Goal: Use online tool/utility: Utilize a website feature to perform a specific function

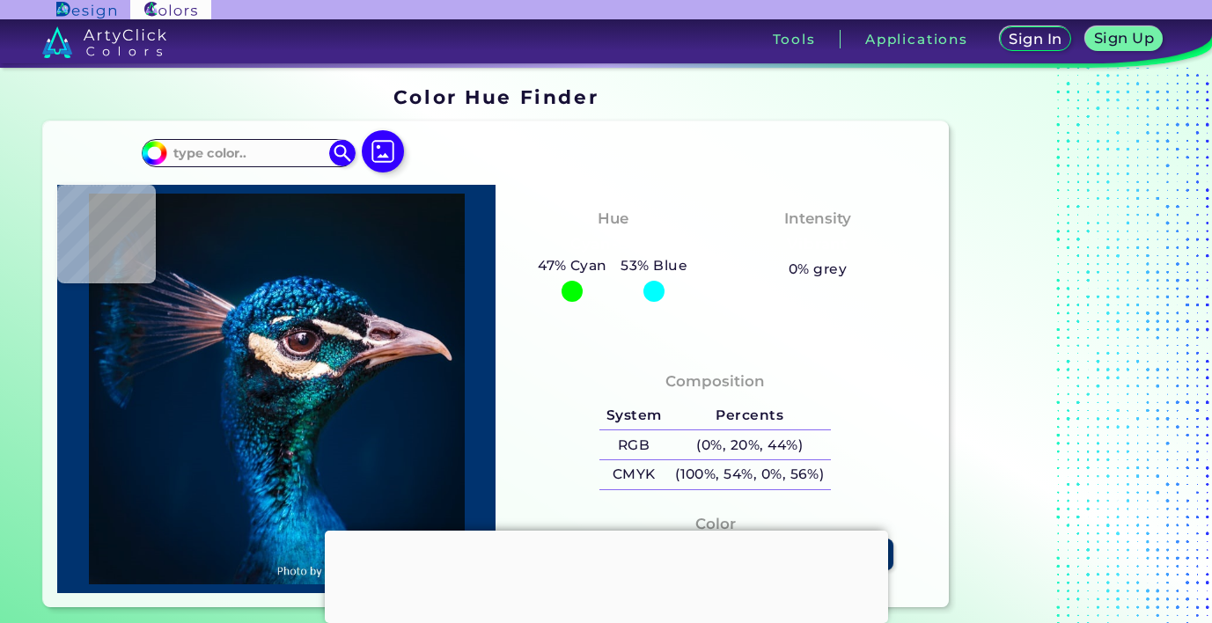
type input "#000000"
type input "#011126"
type input "#00142c"
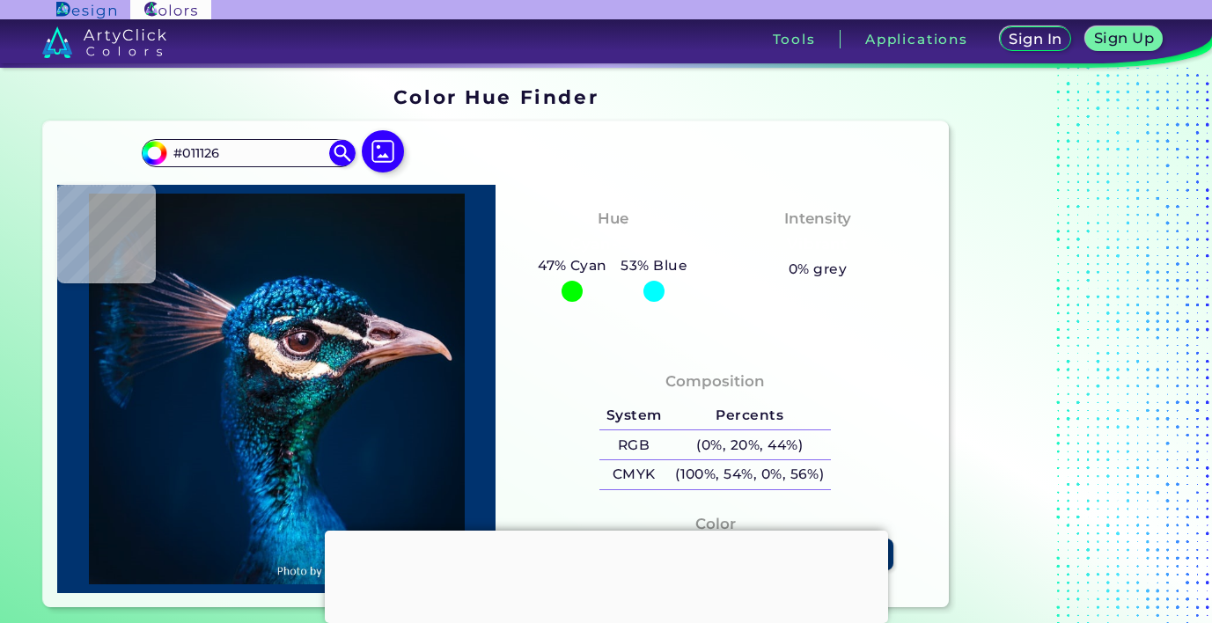
type input "#00142C"
type input "#00162d"
type input "#00162D"
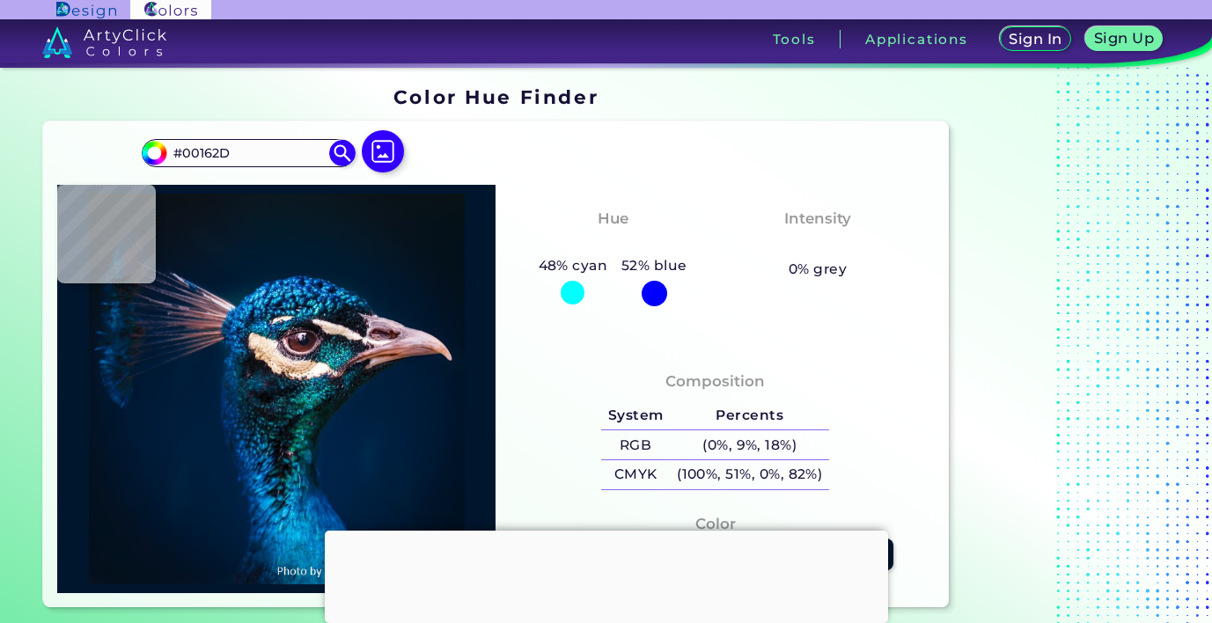
type input "#00275b"
type input "#00275B"
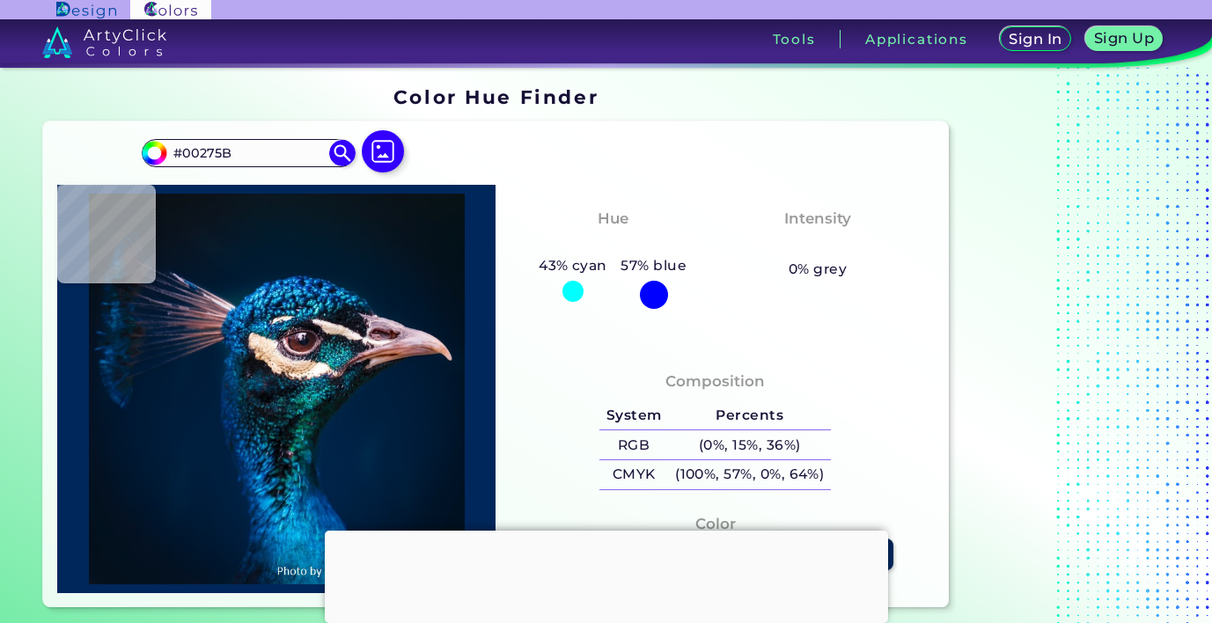
type input "#012348"
type input "#002247"
type input "#002448"
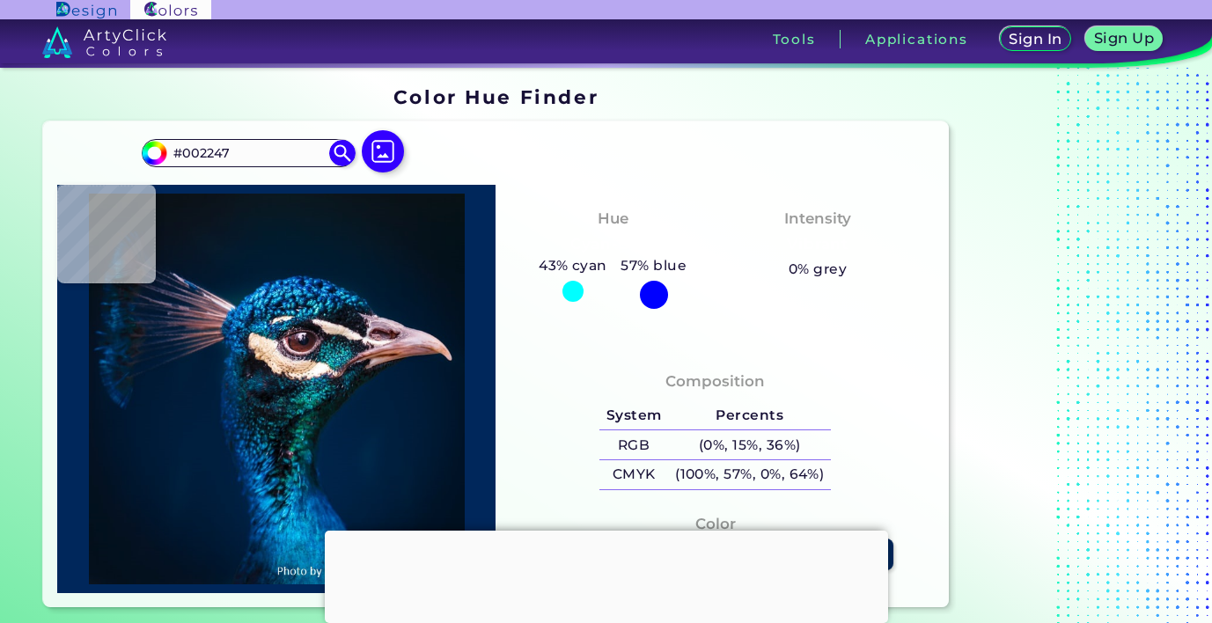
type input "#002448"
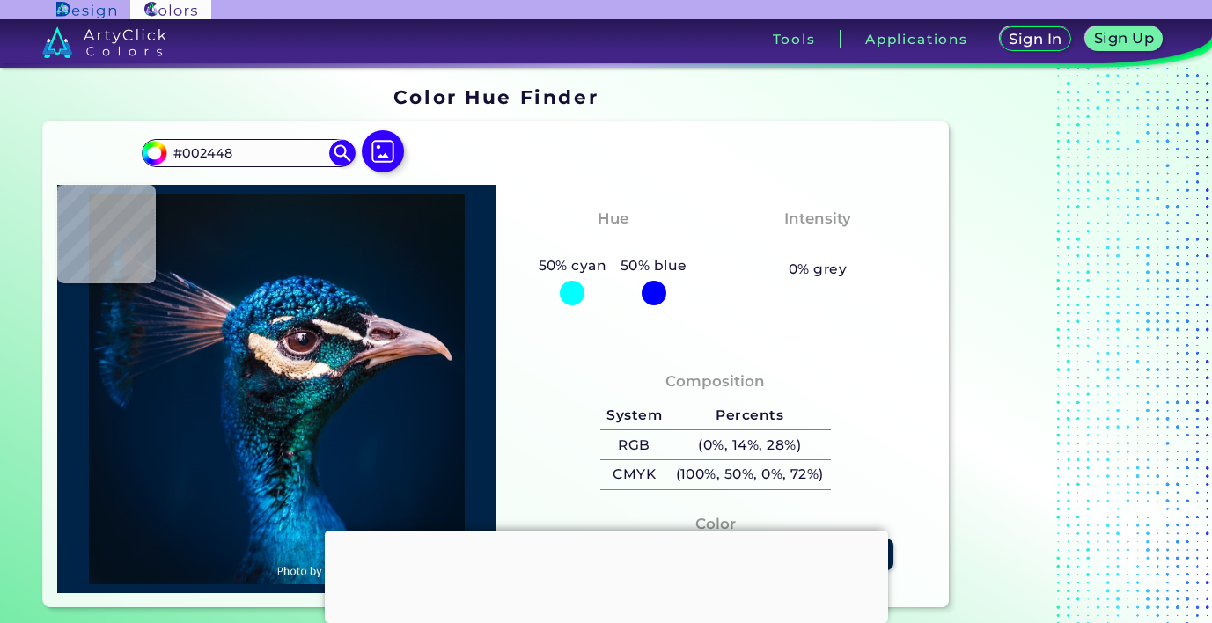
type input "#012446"
type input "#01202b"
type input "#01202B"
type input "#002d49"
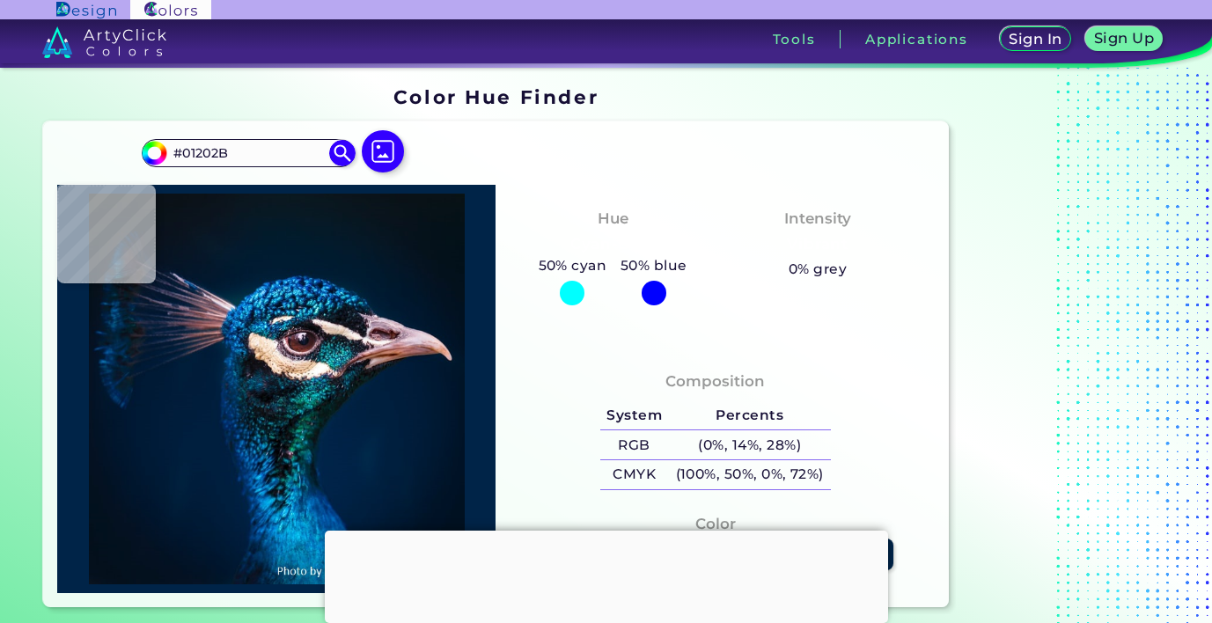
type input "#002D49"
type input "#0d5264"
type input "#0D5264"
type input "#0c7f7c"
type input "#0C7F7C"
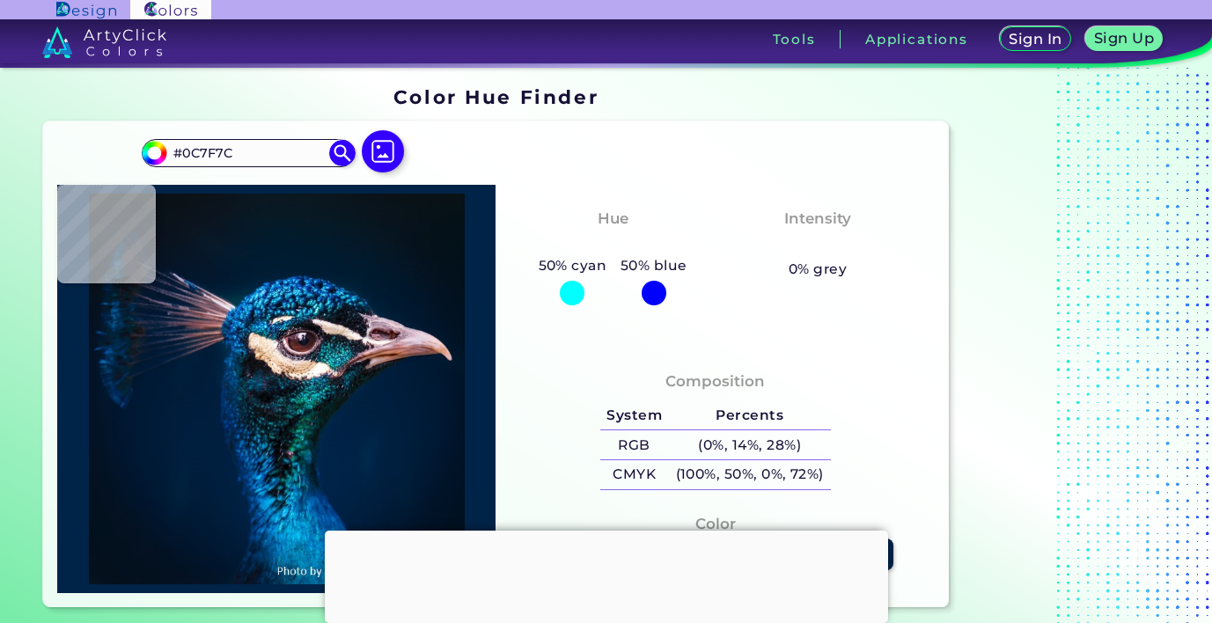
type input "#060710"
type input "#090c18"
type input "#090C18"
type input "#062c3b"
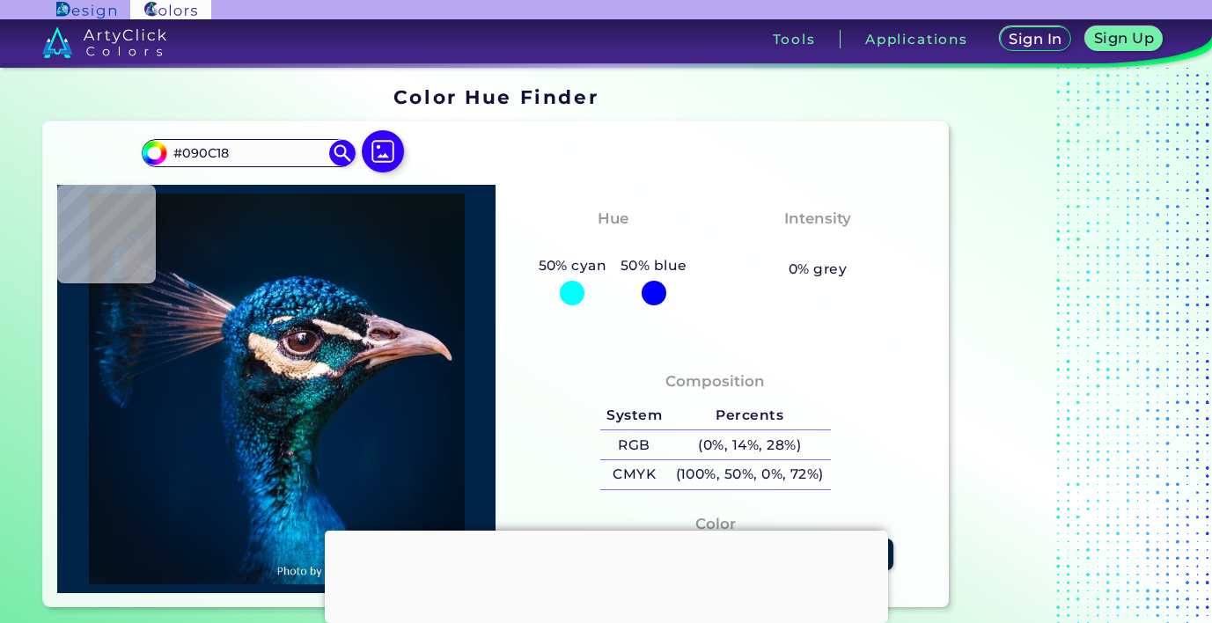
type input "#062C3B"
type input "#001c25"
type input "#001C25"
type input "#04141e"
type input "#04141E"
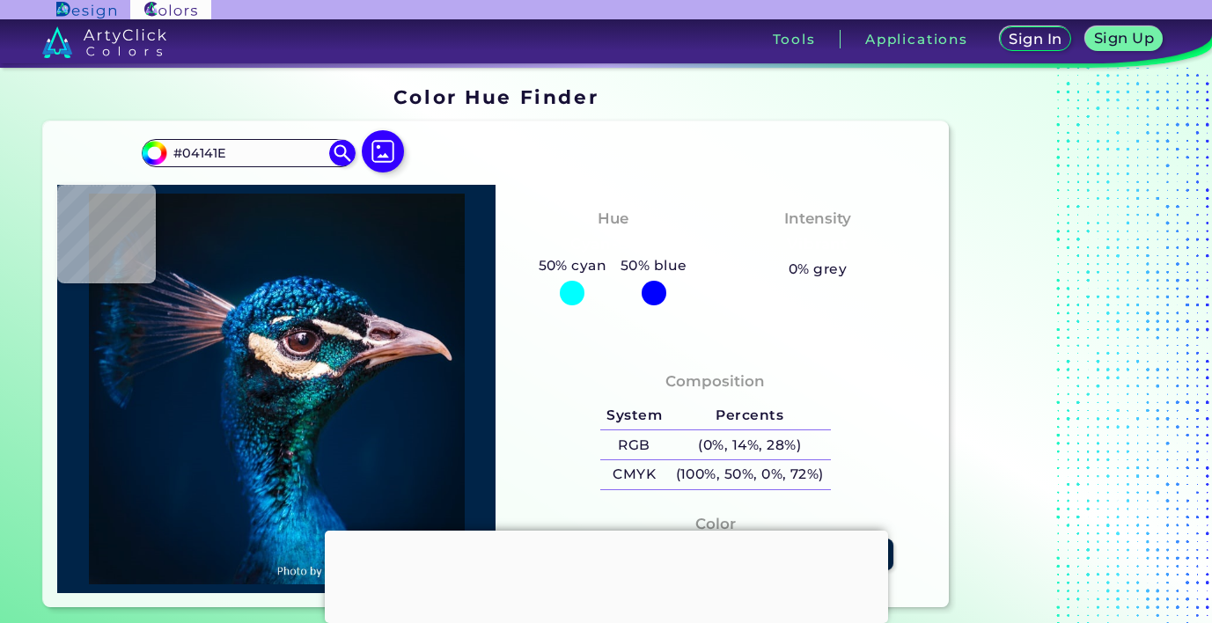
type input "#041a23"
type input "#041A23"
type input "#040f1a"
type input "#040F1A"
type input "#0f101c"
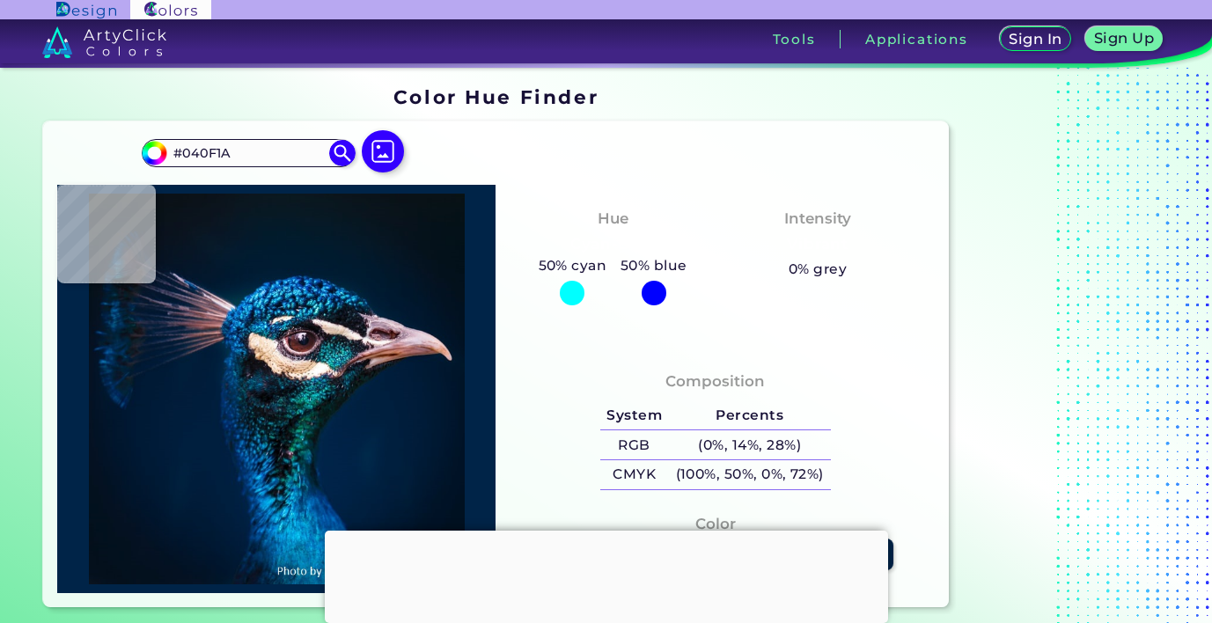
type input "#0F101C"
type input "#25202d"
type input "#25202D"
type input "#574f5c"
type input "#574F5C"
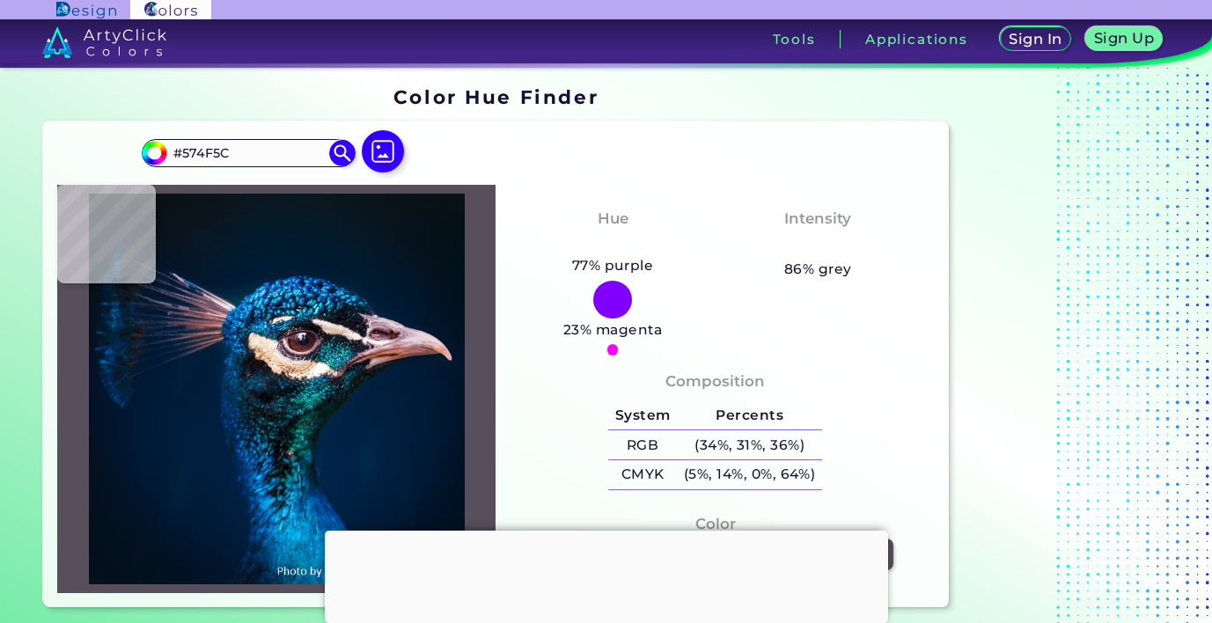
type input "#2d2735"
type input "#2D2735"
type input "#383644"
type input "#2a313f"
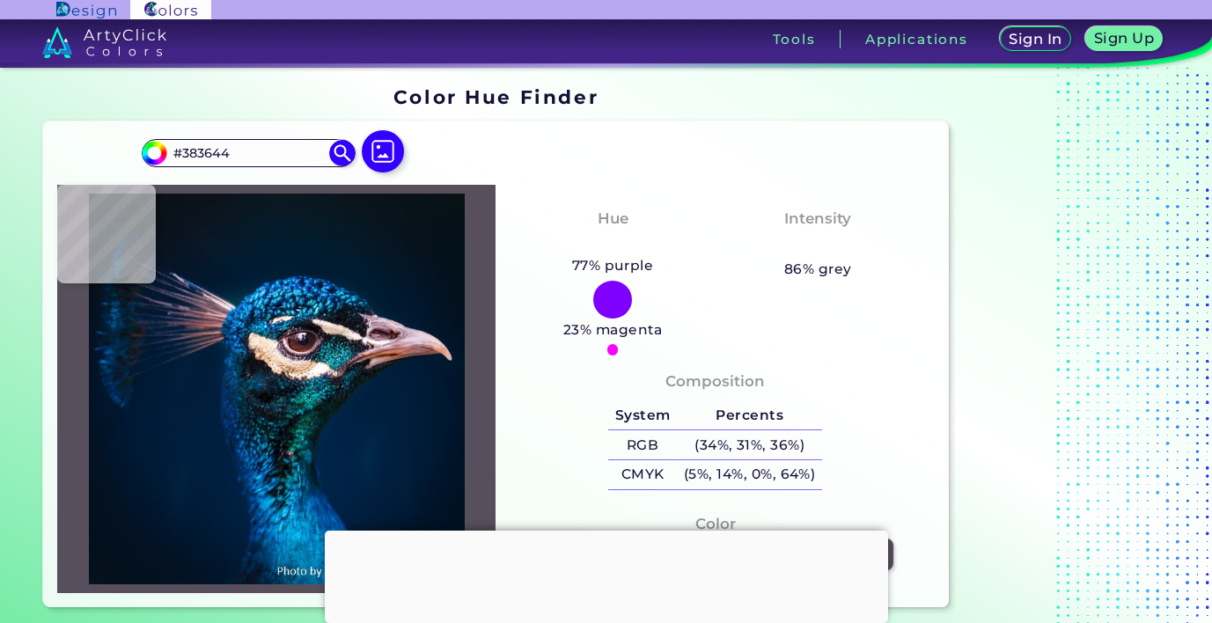
type input "#2A313F"
type input "#182633"
type input "#0f1f2c"
type input "#0F1F2C"
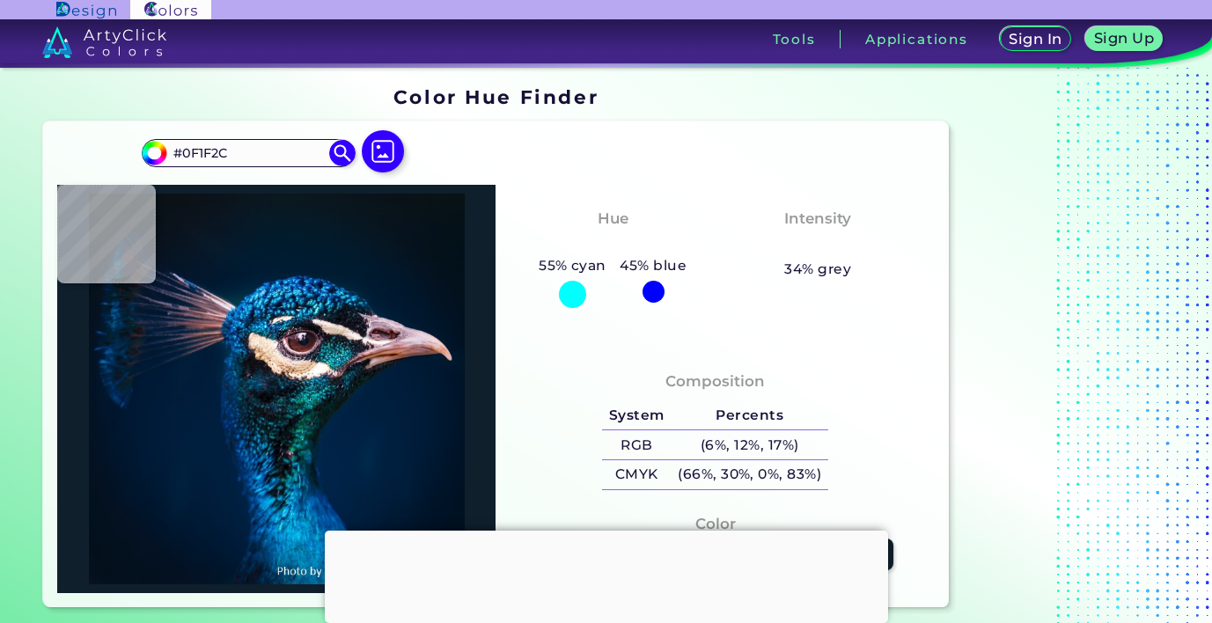
type input "#0a1d27"
type input "#0A1D27"
type input "#081921"
type input "#040e15"
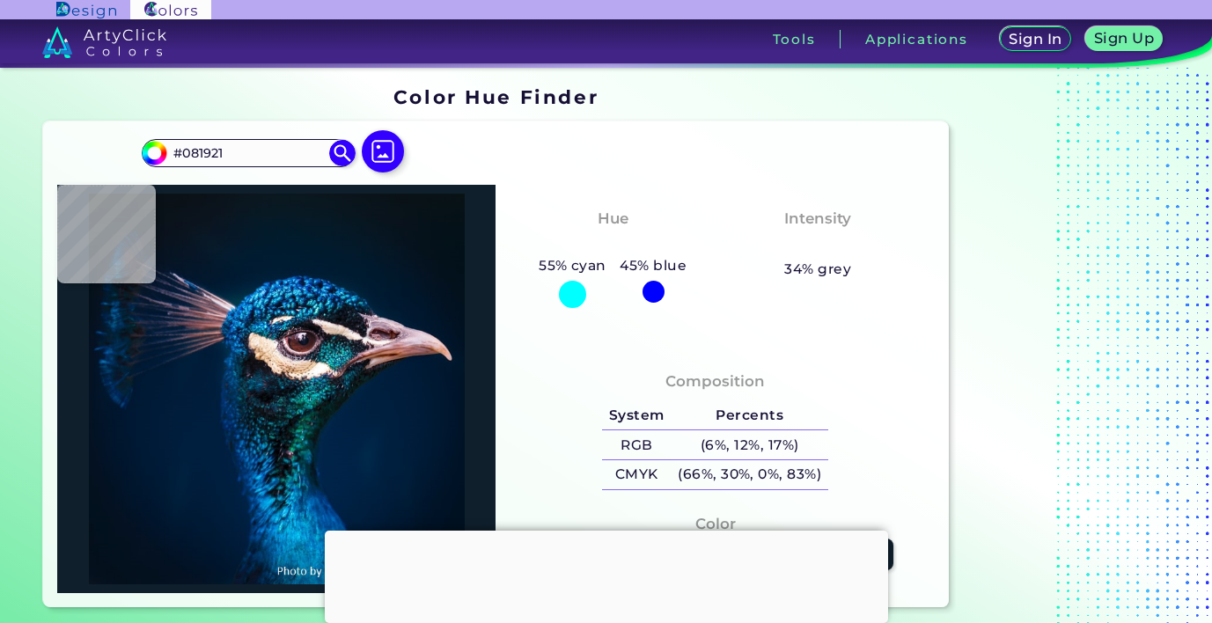
type input "#040E15"
type input "#010208"
type input "#000209"
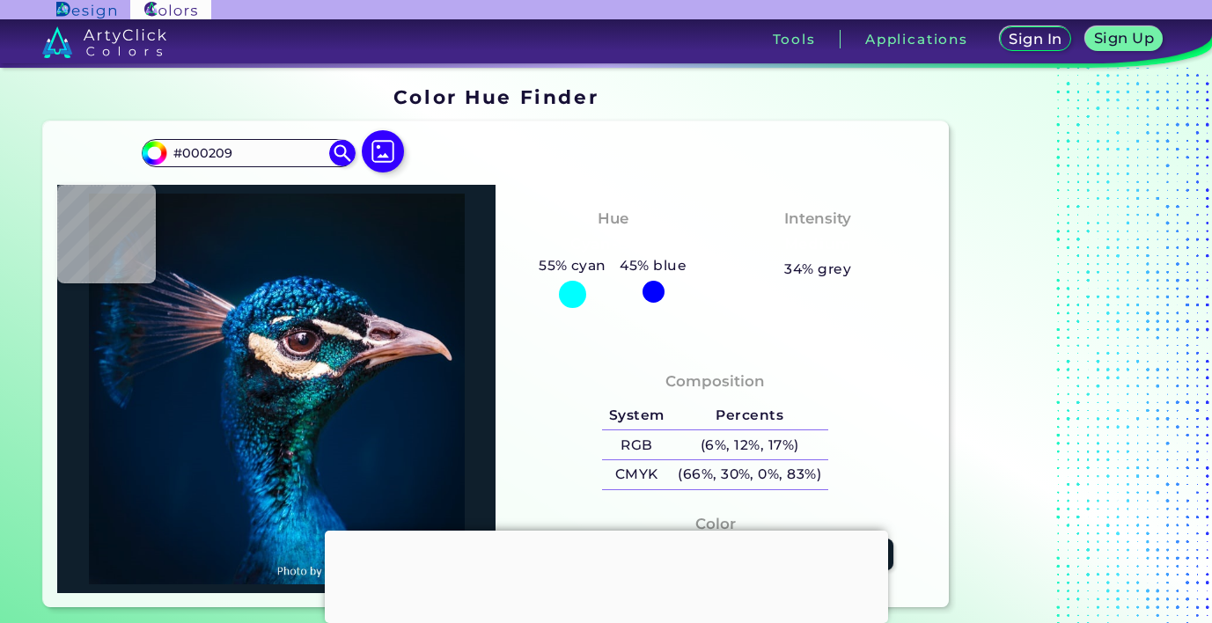
type input "#00040c"
type input "#00040C"
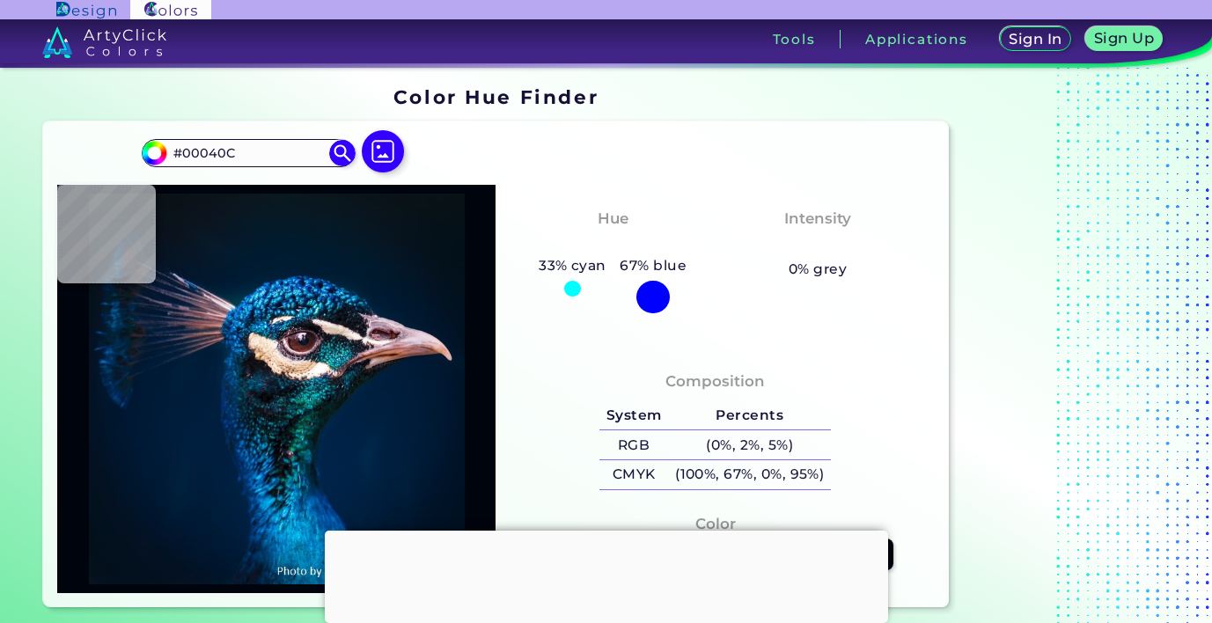
type input "#07131a"
type input "#07131A"
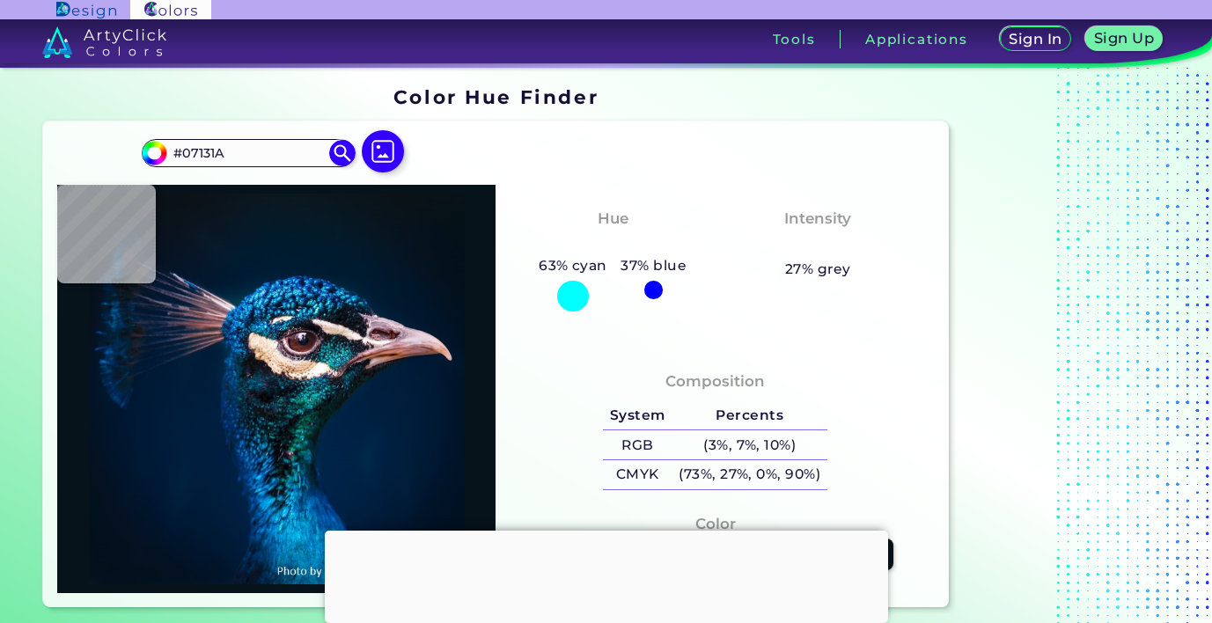
type input "#021116"
type input "#0a1a1f"
type input "#0A1A1F"
type input "#0f3135"
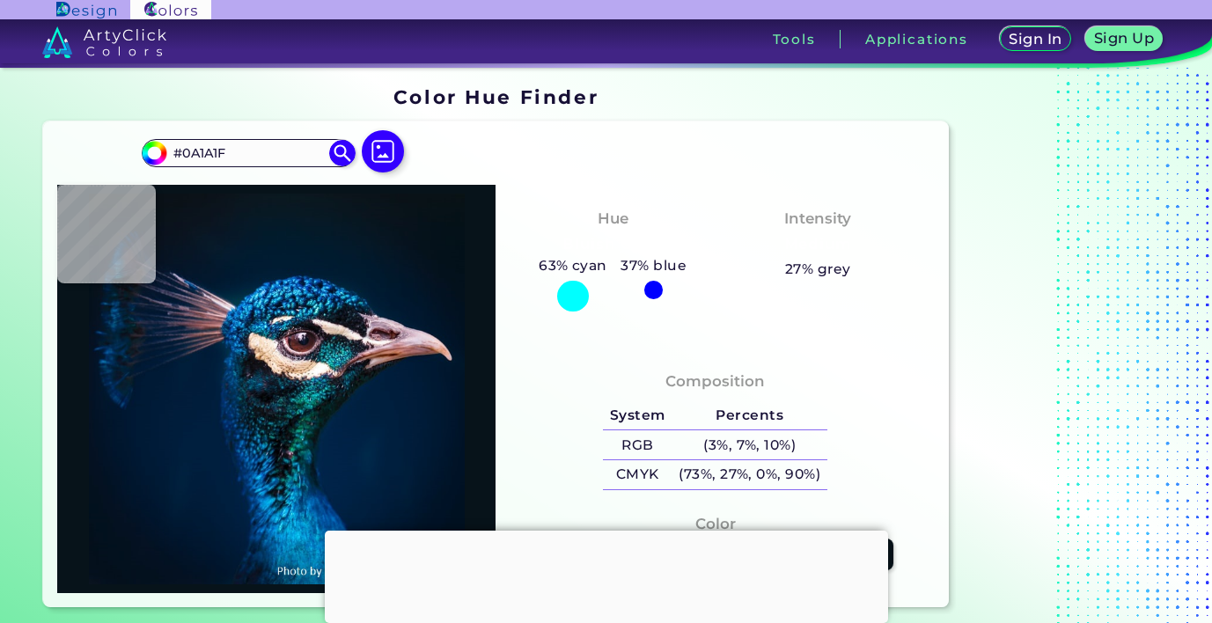
type input "#0F3135"
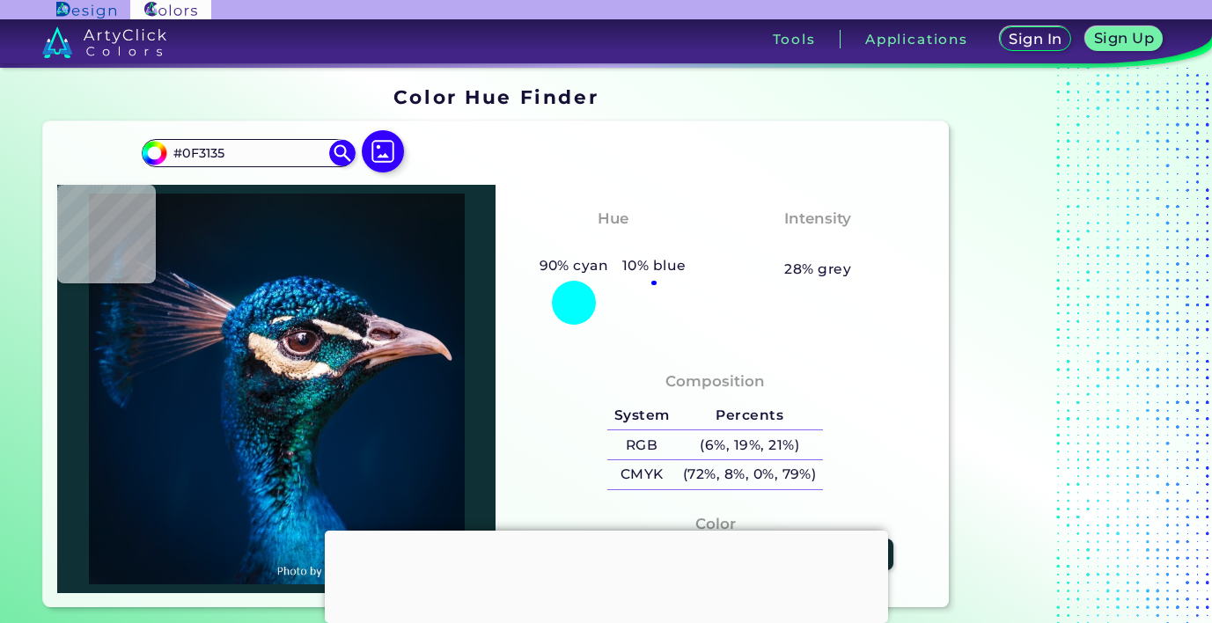
type input "#dcbca6"
type input "#DCBCA6"
type input "#b3646c"
type input "#B3646C"
type input "#044092"
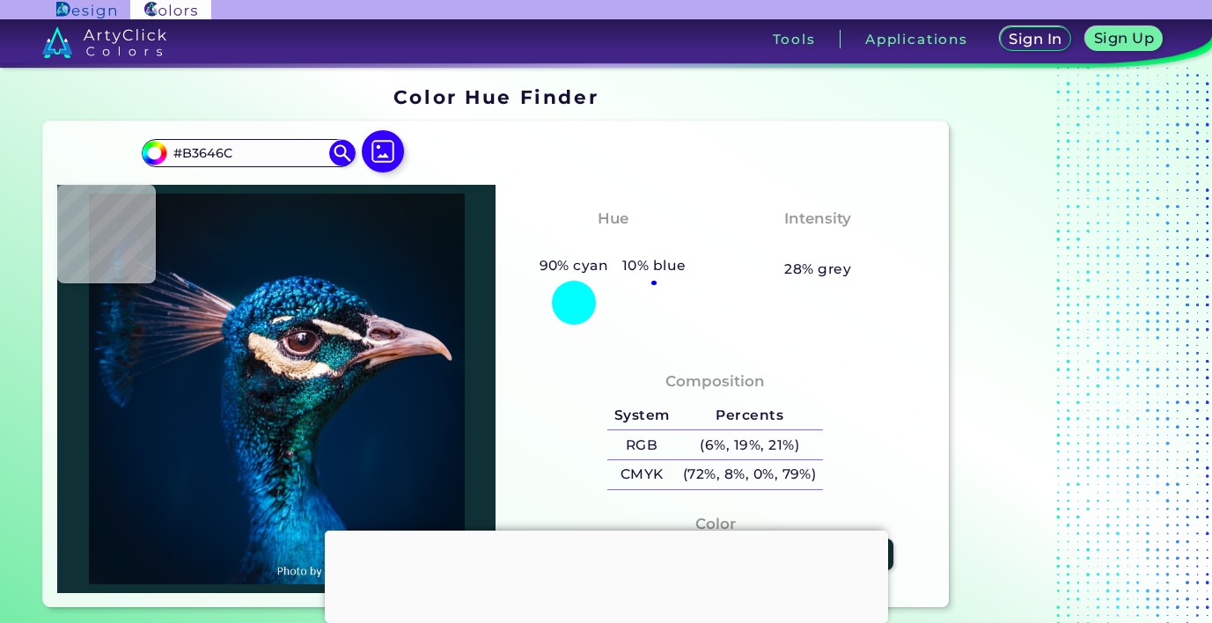
type input "#044092"
type input "#011c31"
type input "#011C31"
type input "#011b2c"
type input "#011B2C"
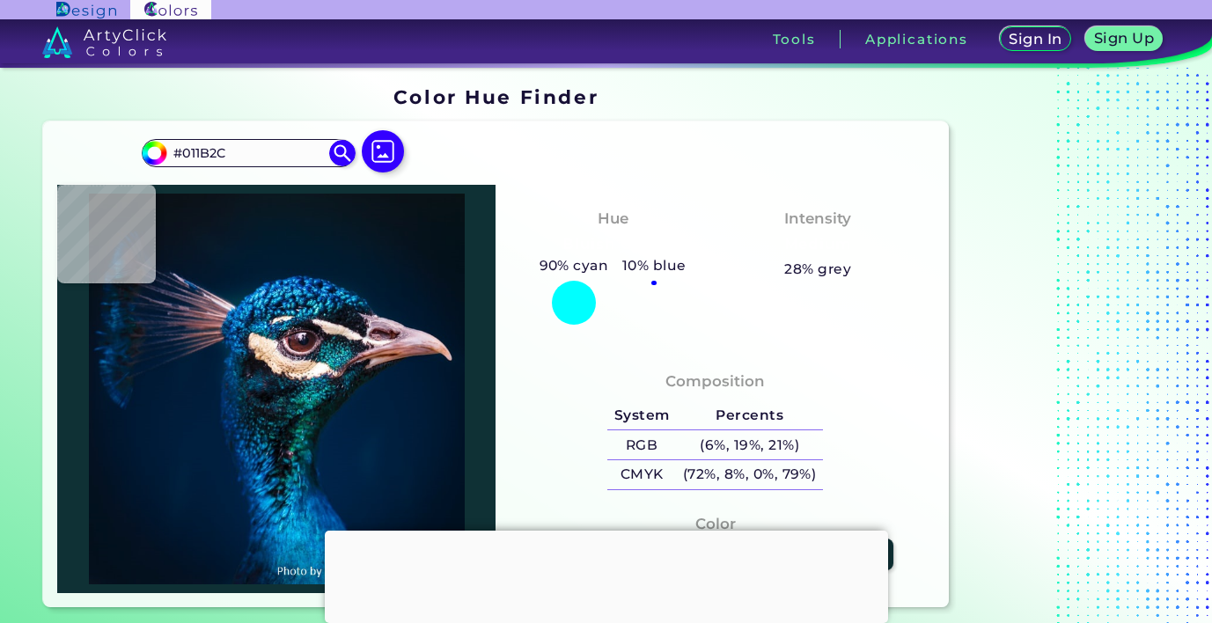
type input "#071925"
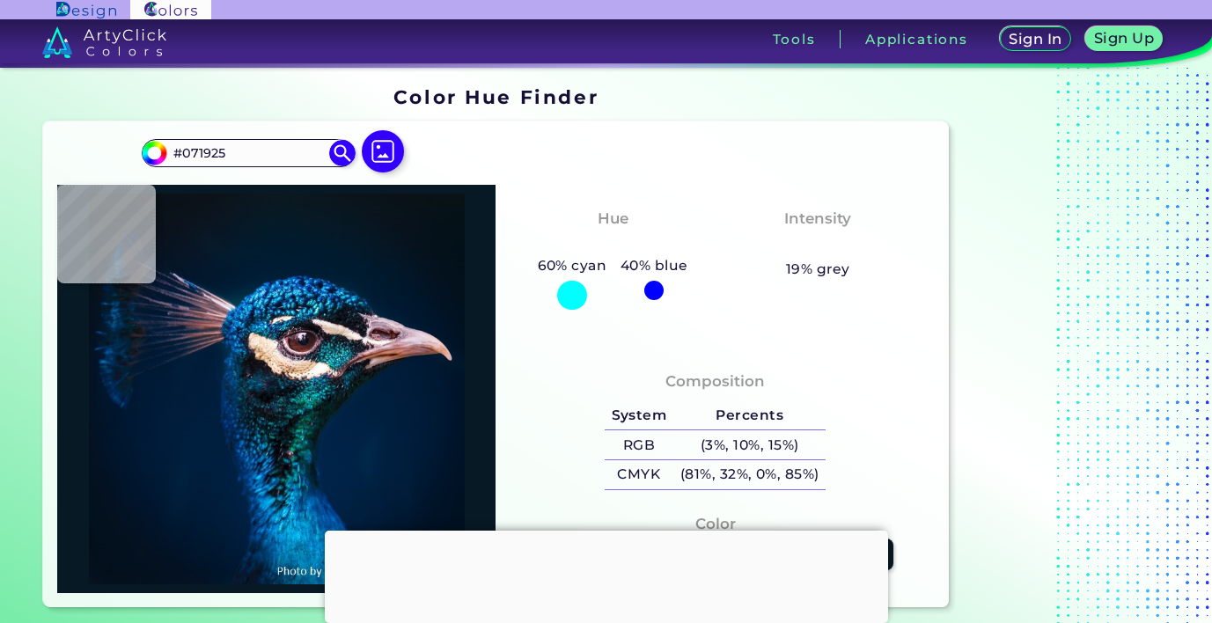
type input "#081923"
type input "#09171f"
type input "#09171F"
